Goal: Task Accomplishment & Management: Use online tool/utility

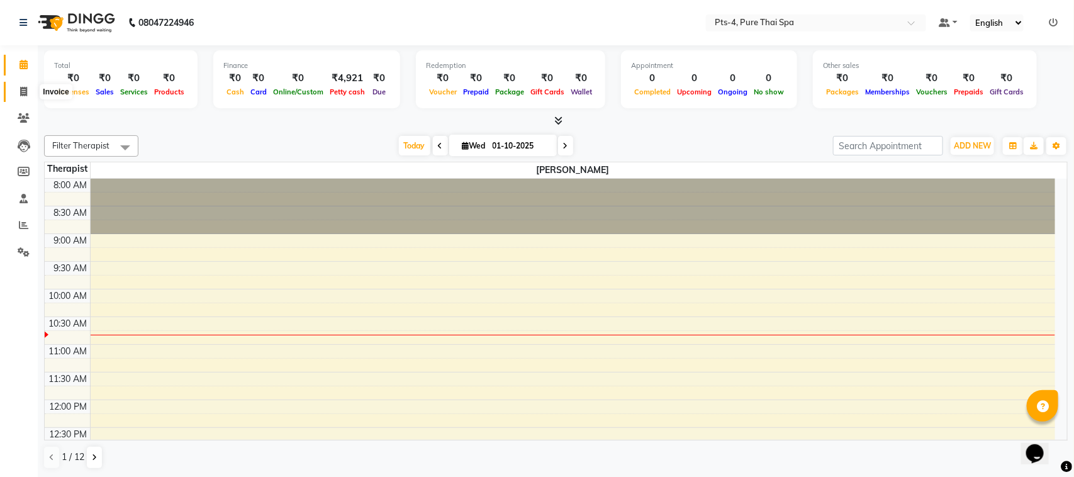
drag, startPoint x: 16, startPoint y: 91, endPoint x: 67, endPoint y: 91, distance: 50.3
click at [18, 91] on span at bounding box center [24, 92] width 22 height 14
select select "service"
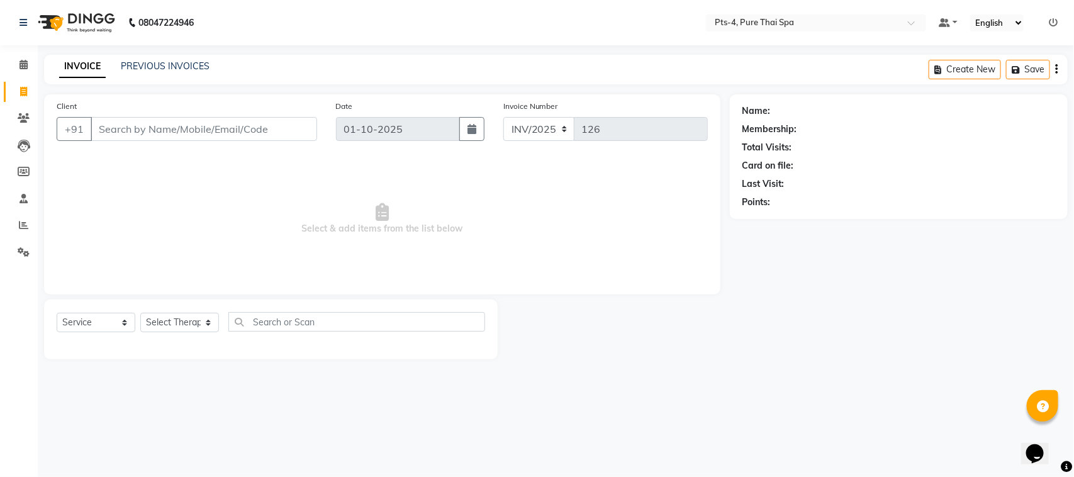
click at [184, 125] on input "Client" at bounding box center [204, 129] width 227 height 24
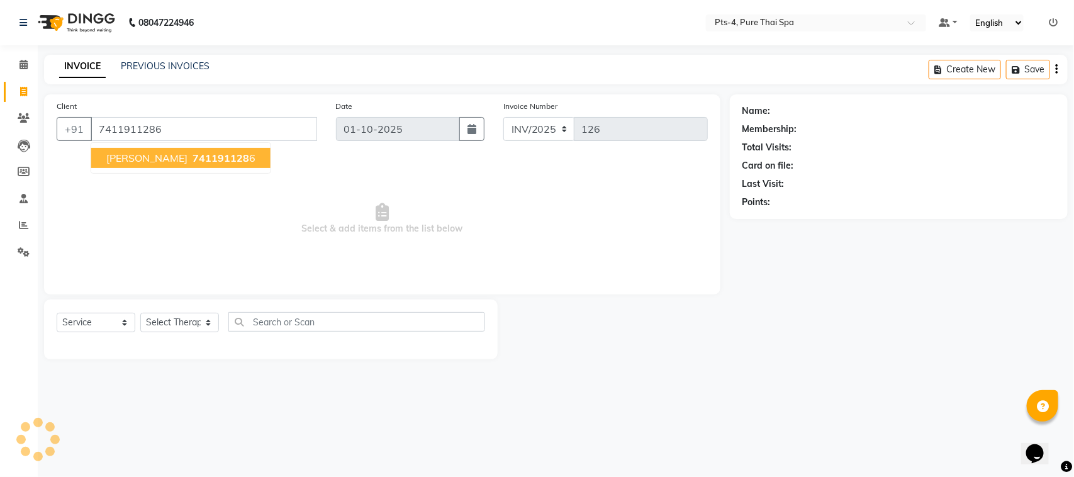
type input "7411911286"
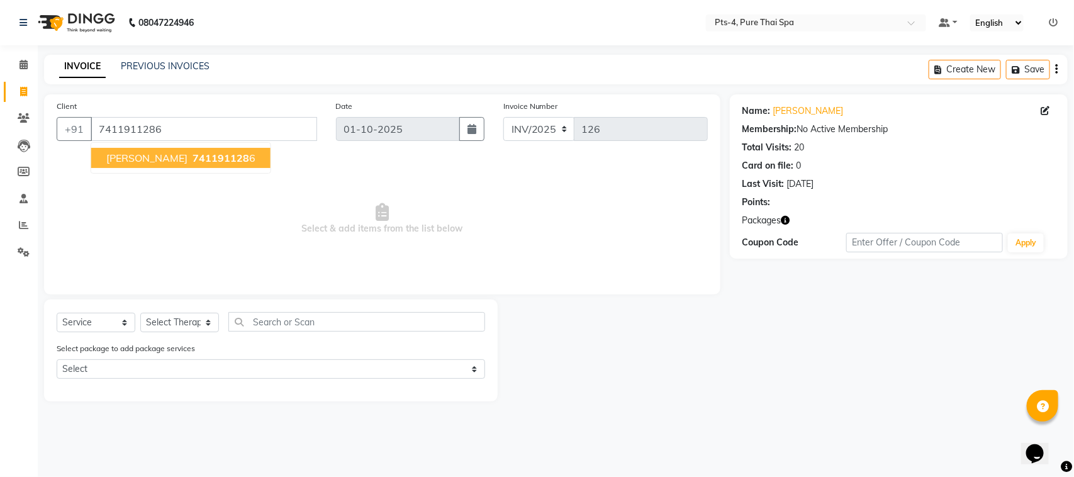
click at [125, 164] on span "Vamsi Krishna" at bounding box center [146, 158] width 81 height 13
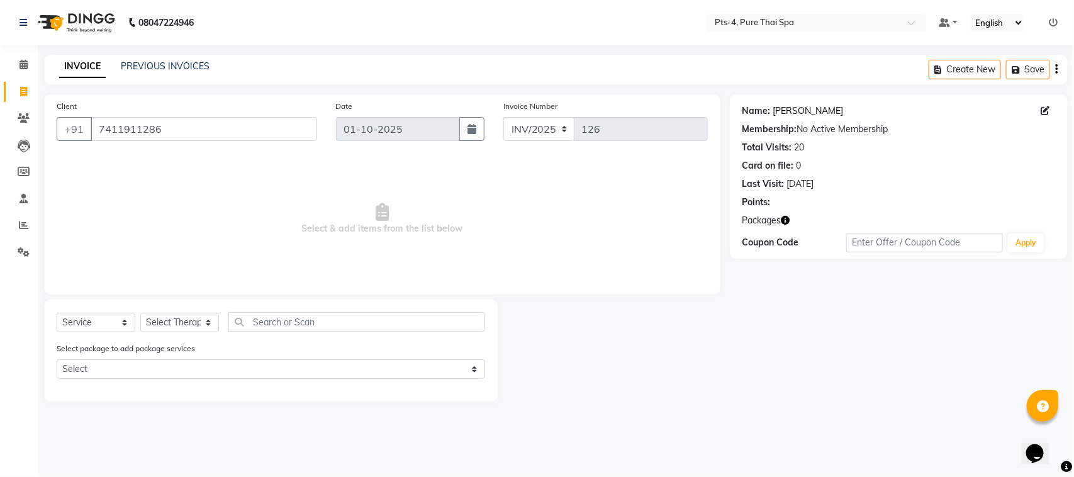
click at [788, 111] on link "Vamsi Krishna" at bounding box center [808, 110] width 70 height 13
click at [175, 130] on input "7411911286" at bounding box center [204, 129] width 227 height 24
click at [154, 67] on link "PREVIOUS INVOICES" at bounding box center [165, 65] width 89 height 11
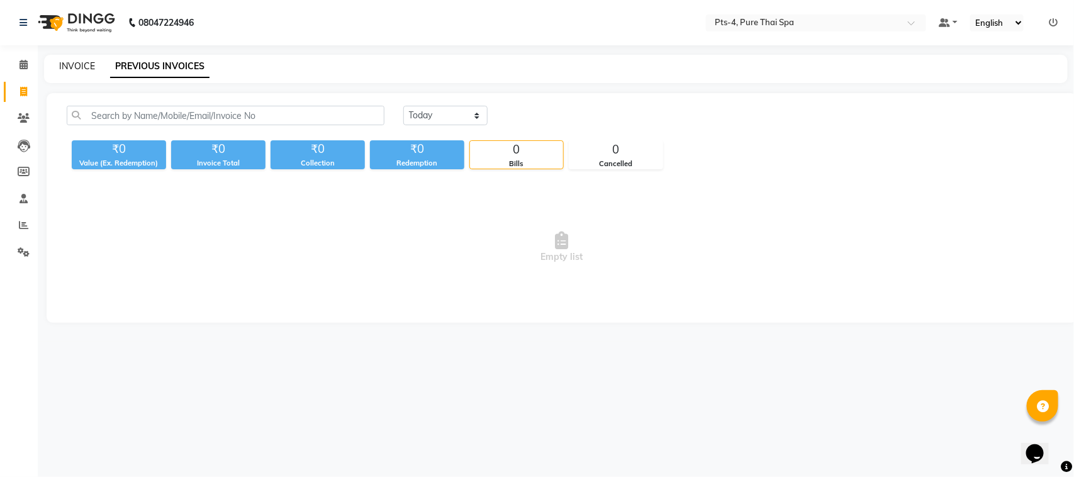
click at [80, 67] on link "INVOICE" at bounding box center [77, 65] width 36 height 11
select select "service"
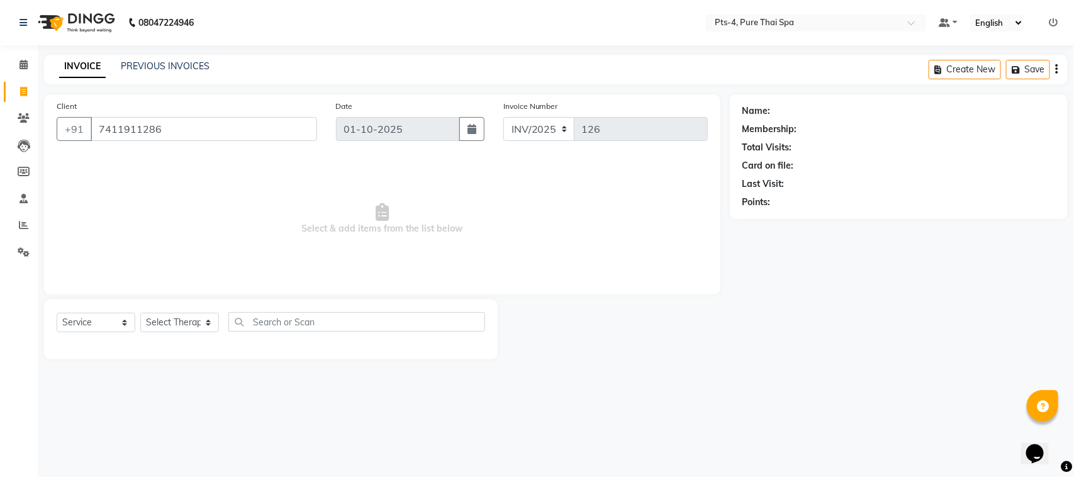
type input "7411911286"
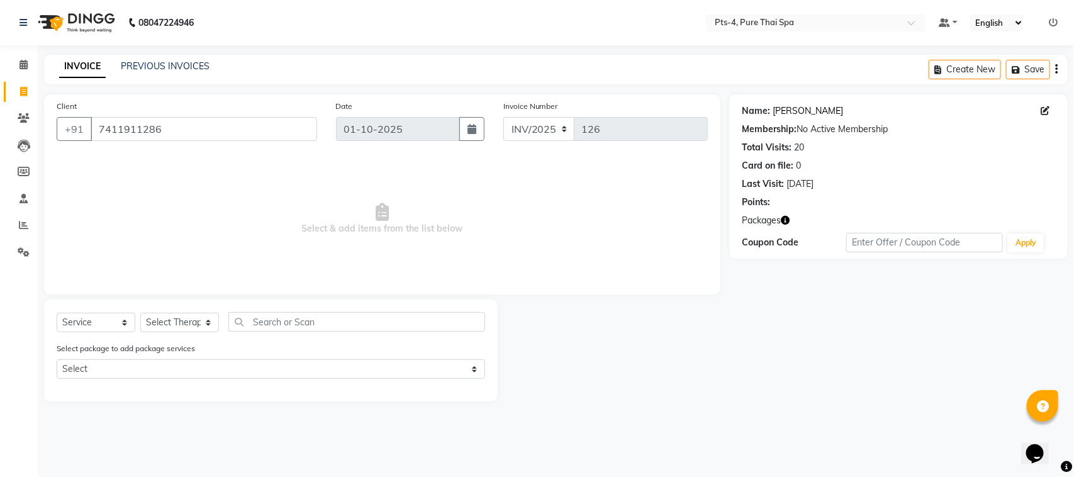
click at [801, 108] on link "Vamsi Krishna" at bounding box center [808, 110] width 70 height 13
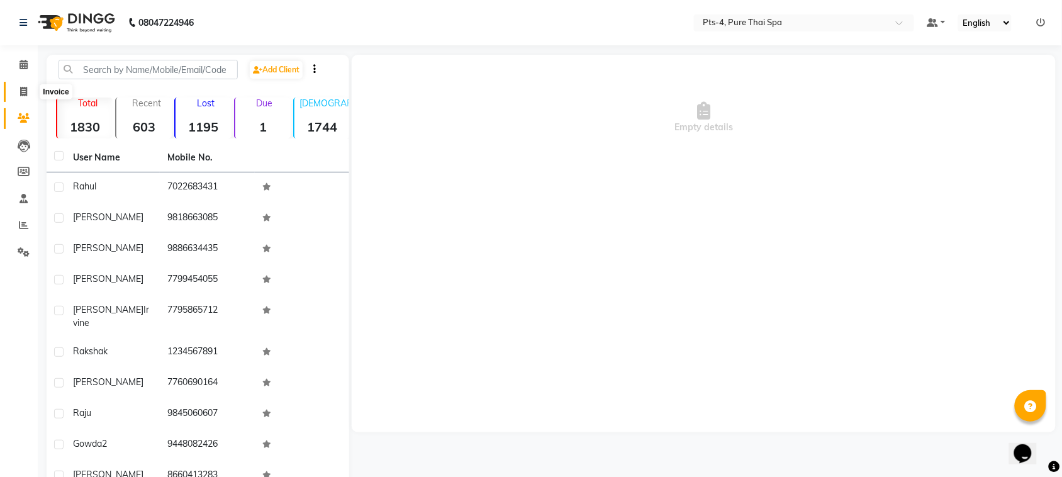
click at [20, 93] on icon at bounding box center [23, 91] width 7 height 9
select select "service"
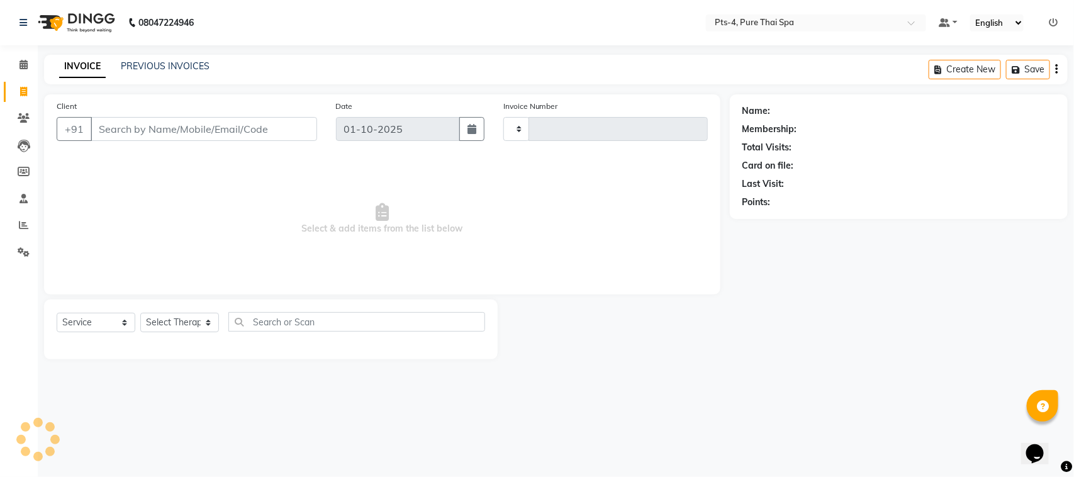
type input "126"
select select "9046"
click at [152, 137] on input "Client" at bounding box center [204, 129] width 227 height 24
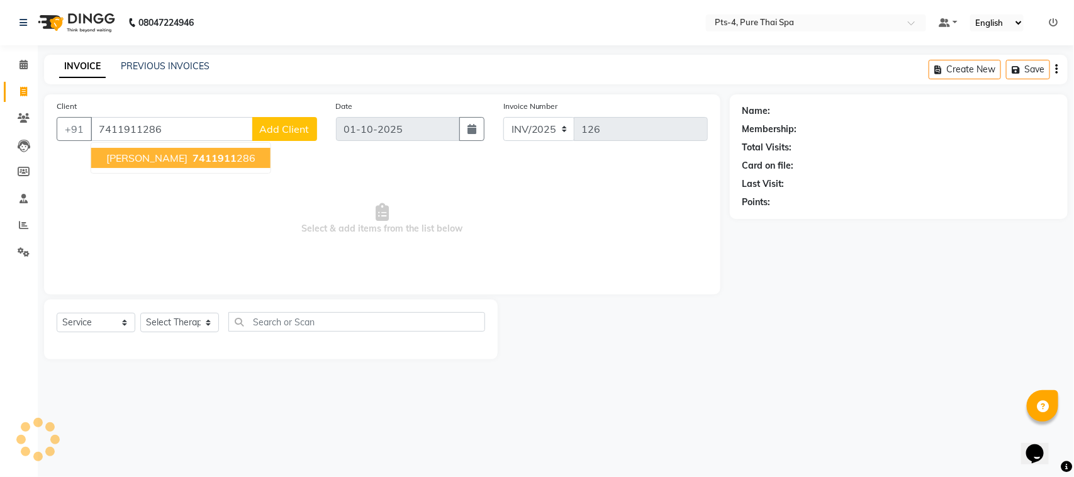
type input "7411911286"
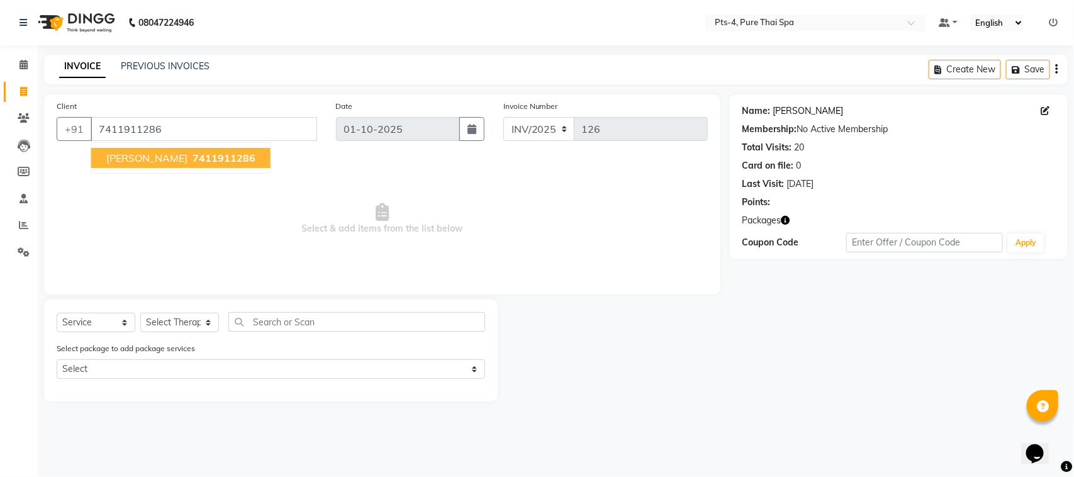
click at [809, 111] on link "Vamsi Krishna" at bounding box center [808, 110] width 70 height 13
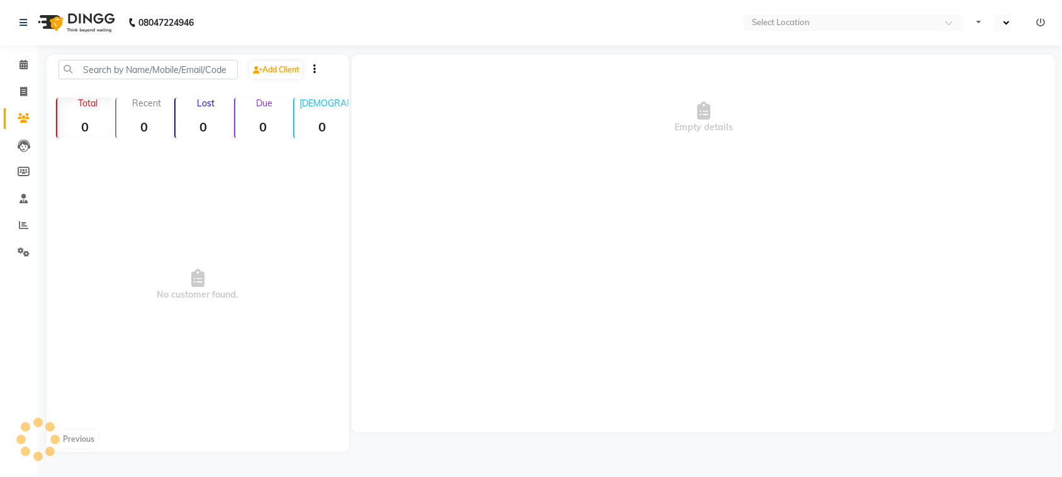
select select "en"
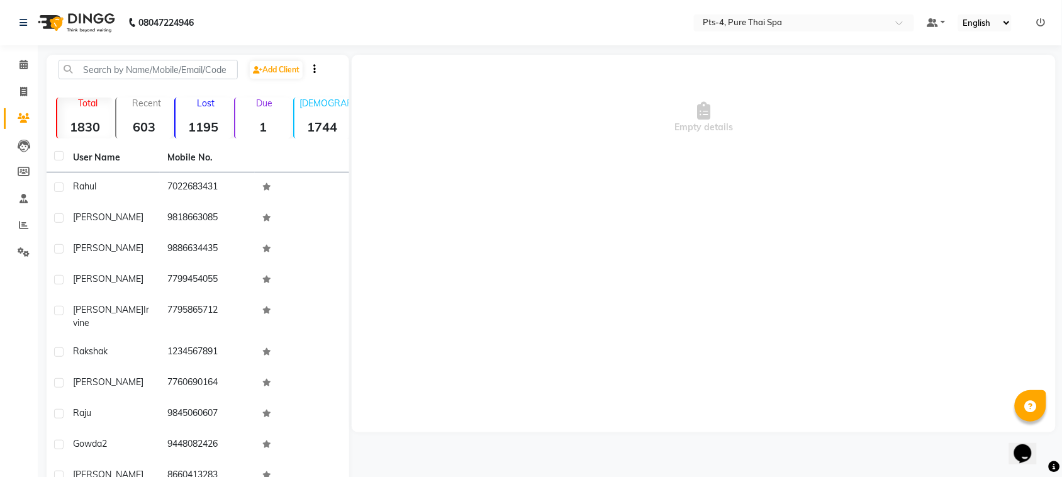
click at [674, 153] on div "Empty details" at bounding box center [704, 118] width 704 height 126
click at [733, 23] on input "text" at bounding box center [791, 24] width 182 height 13
click at [25, 92] on icon at bounding box center [23, 91] width 7 height 9
select select "service"
